Goal: Information Seeking & Learning: Learn about a topic

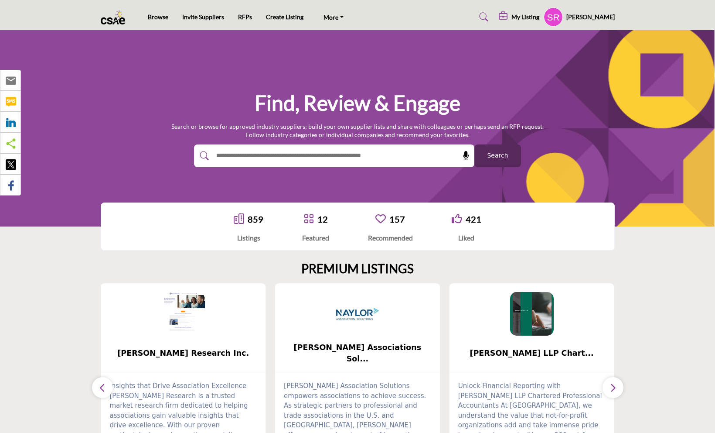
click at [272, 156] on input "text" at bounding box center [315, 155] width 208 height 13
type input "********"
click at [474, 144] on button "Search" at bounding box center [497, 155] width 47 height 23
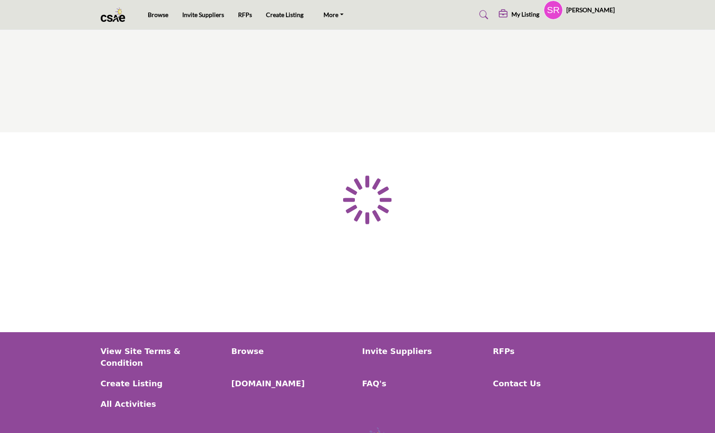
type input "********"
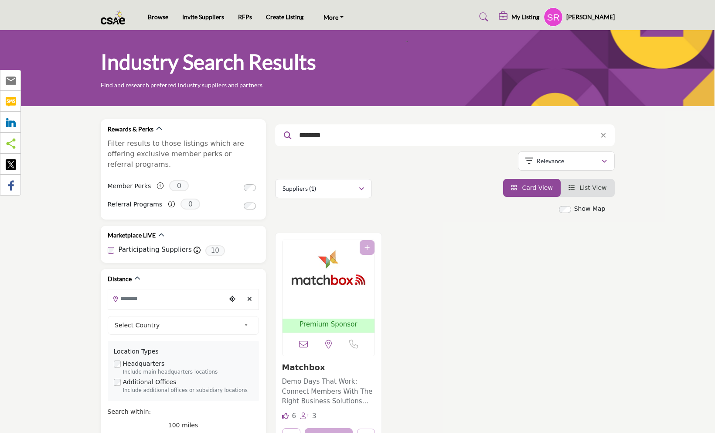
click at [312, 258] on img "Open Listing in new tab" at bounding box center [329, 279] width 92 height 78
click at [322, 279] on img "Open Listing in new tab" at bounding box center [329, 279] width 92 height 78
click at [337, 257] on img "Open Listing in new tab" at bounding box center [329, 279] width 92 height 78
click at [341, 323] on span "Premium Sponsor" at bounding box center [329, 324] width 58 height 10
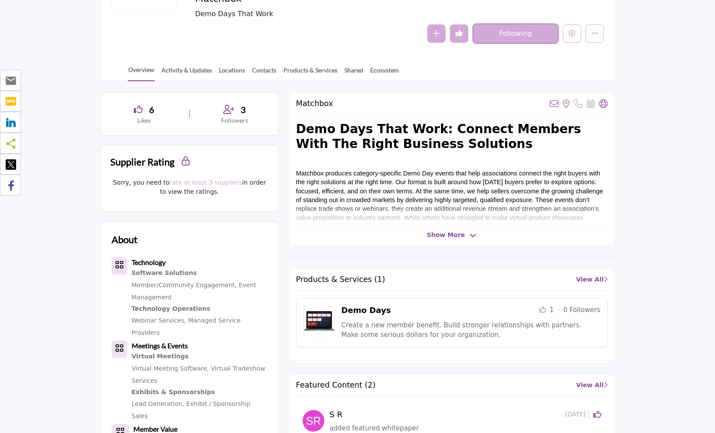
scroll to position [299, 0]
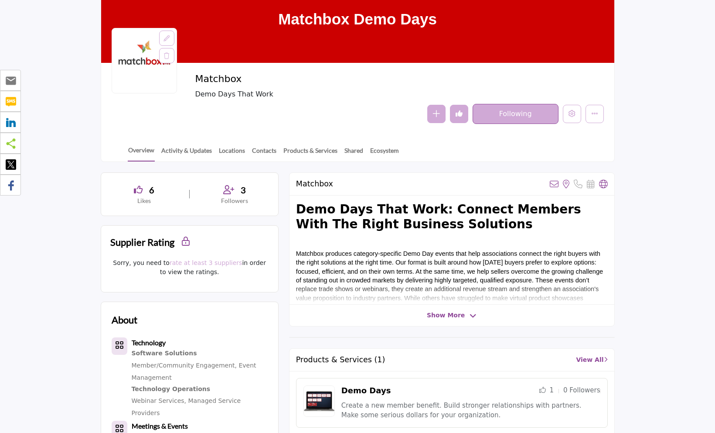
scroll to position [82, 0]
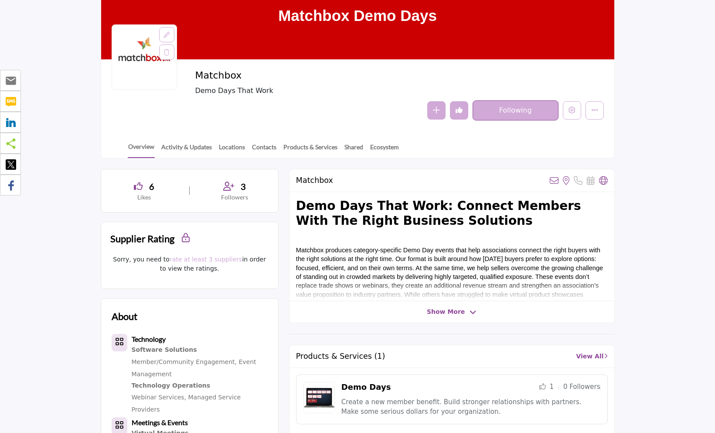
click at [226, 94] on span "Demo Days That Work" at bounding box center [334, 90] width 279 height 10
click at [440, 311] on span "Show More" at bounding box center [446, 311] width 38 height 9
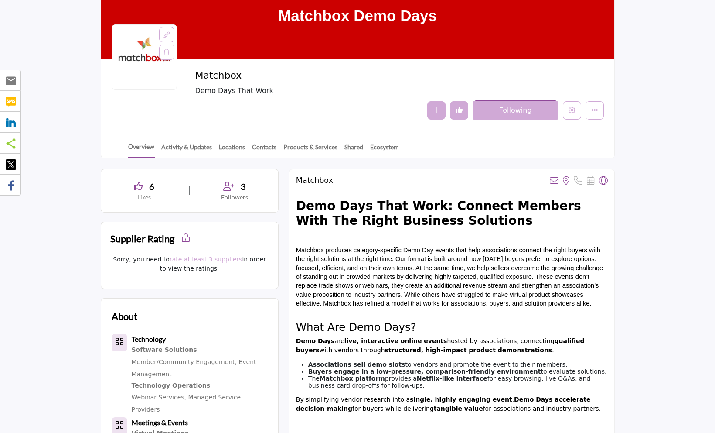
click at [440, 311] on h3 "What Are Demo Days?" at bounding box center [452, 320] width 312 height 26
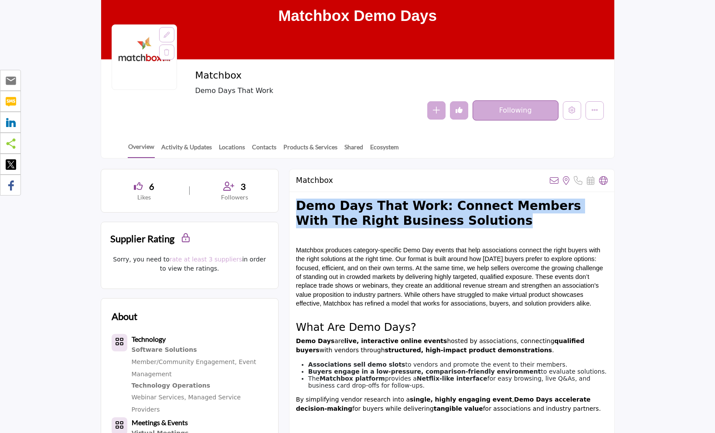
drag, startPoint x: 297, startPoint y: 203, endPoint x: 473, endPoint y: 218, distance: 175.9
click at [473, 218] on h2 "Demo Days That Work: Connect Members With The Right Business Solutions" at bounding box center [452, 220] width 312 height 44
copy strong "Demo Days That Work: Connect Members With The Right Business Solutions"
drag, startPoint x: 297, startPoint y: 247, endPoint x: 598, endPoint y: 299, distance: 305.7
click at [598, 299] on p "Matchbox produces category-specific Demo Day events that help associations conn…" at bounding box center [452, 276] width 312 height 62
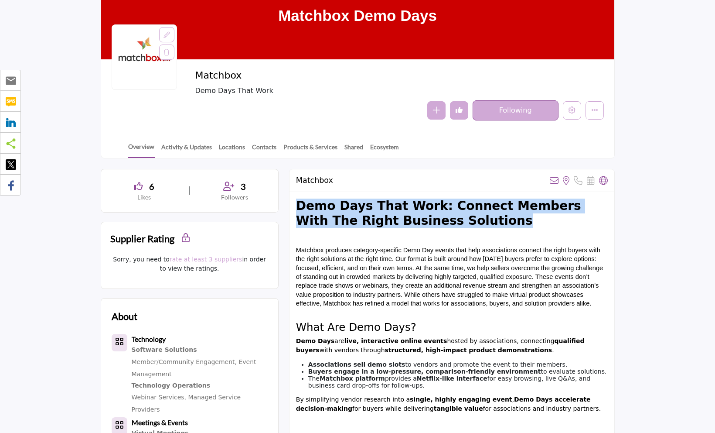
copy span "Matchbox produces category-specific Demo Day events that help associations conn…"
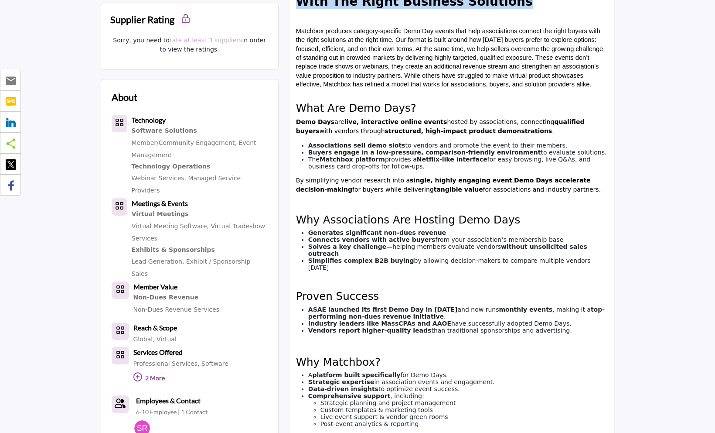
scroll to position [308, 0]
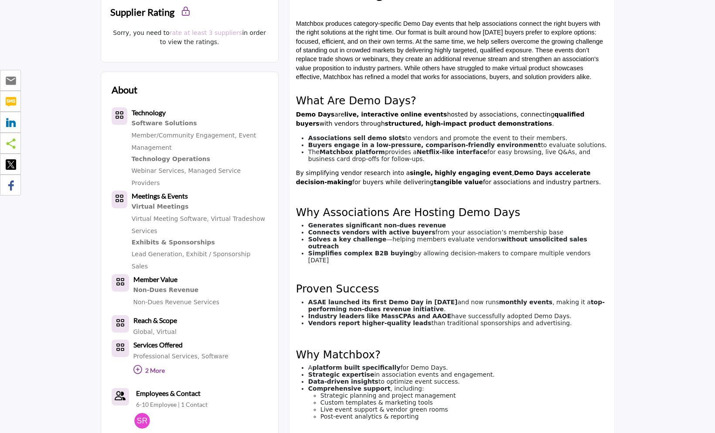
click at [298, 100] on h3 "What Are Demo Days?" at bounding box center [452, 94] width 312 height 26
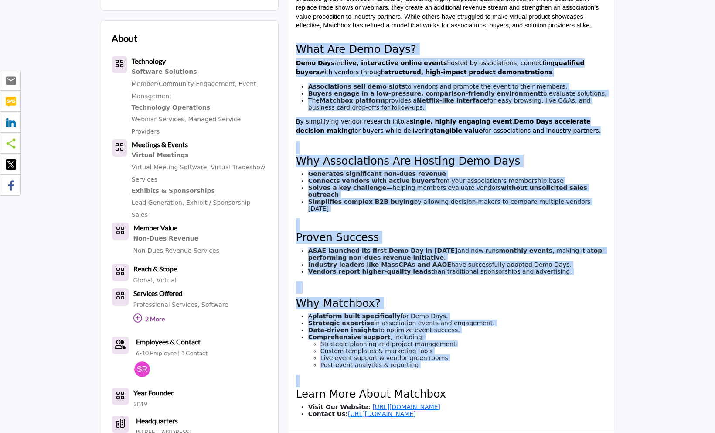
scroll to position [375, 0]
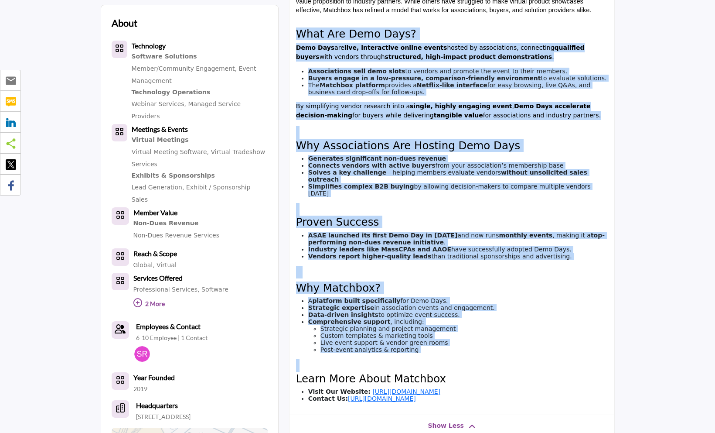
drag, startPoint x: 298, startPoint y: 99, endPoint x: 560, endPoint y: 395, distance: 394.7
click at [560, 395] on div "Demo Days That Work: Connect Members With The Right Business Solutions Matchbox…" at bounding box center [452, 157] width 325 height 516
copy div "What Are Demo Days? Demo Days are live, interactive online events hosted by ass…"
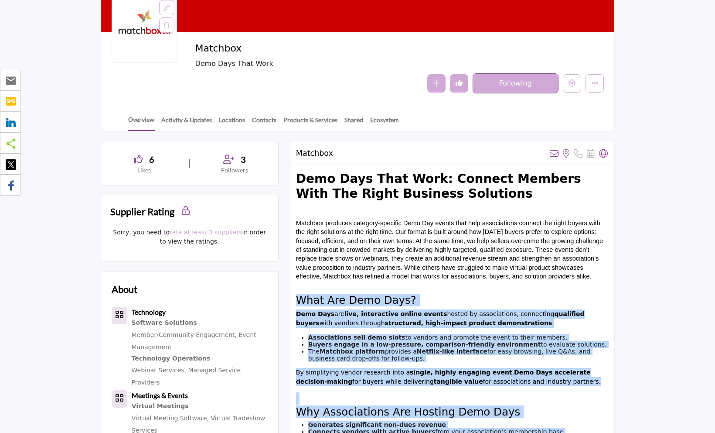
scroll to position [27, 0]
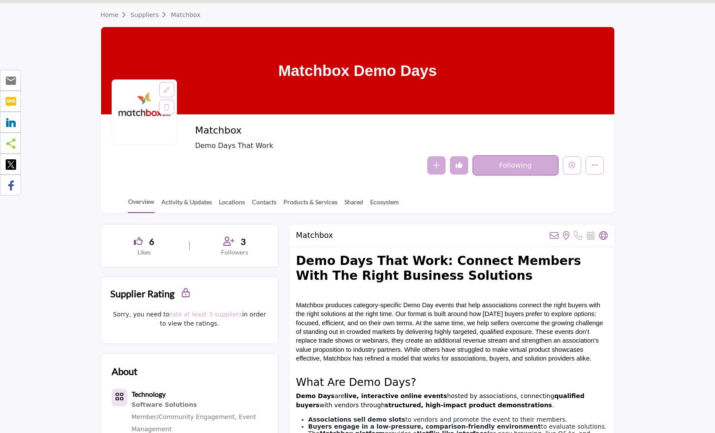
drag, startPoint x: 142, startPoint y: 107, endPoint x: 106, endPoint y: 123, distance: 39.0
click at [113, 130] on div at bounding box center [144, 111] width 65 height 65
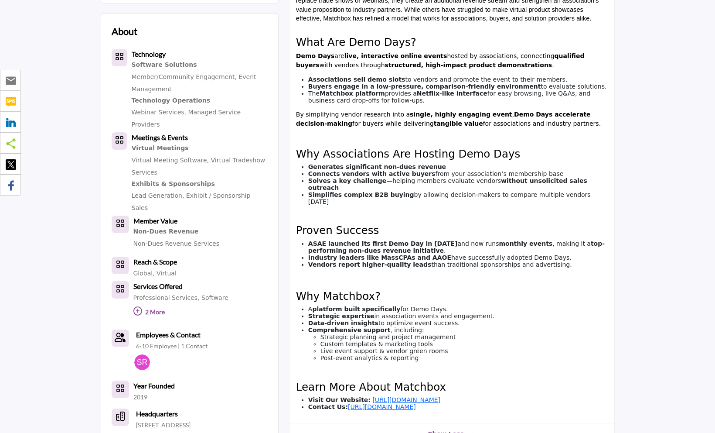
scroll to position [0, 0]
